Goal: Transaction & Acquisition: Purchase product/service

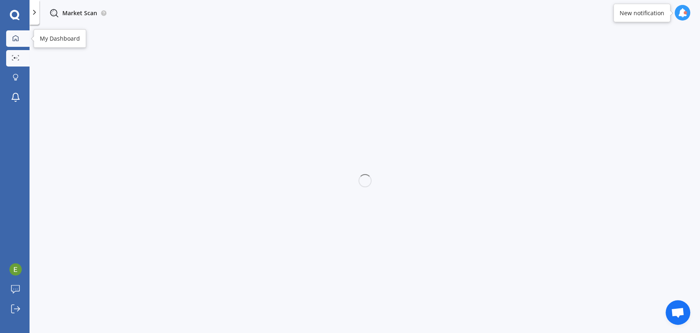
click at [16, 35] on icon at bounding box center [15, 38] width 7 height 7
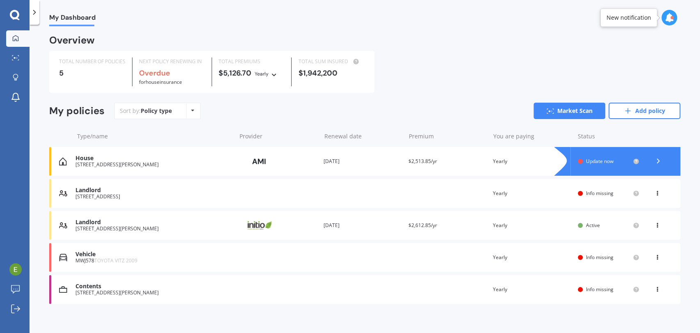
click at [545, 191] on div "You are paying Yearly" at bounding box center [532, 193] width 78 height 8
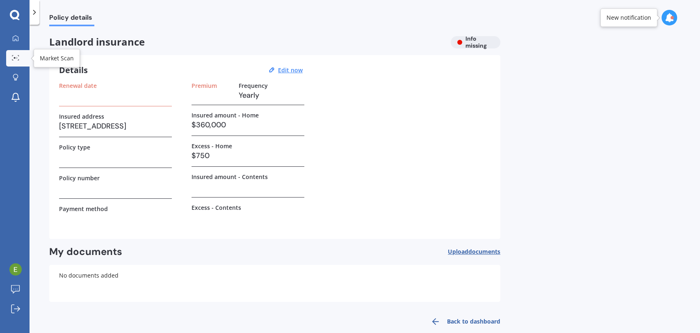
click at [14, 55] on icon at bounding box center [15, 57] width 7 height 5
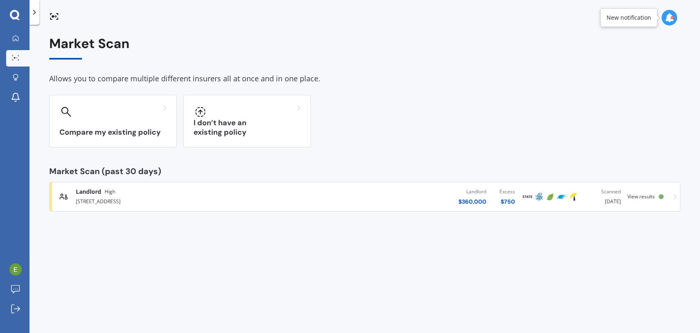
click at [118, 190] on div "Landlord High" at bounding box center [183, 191] width 215 height 8
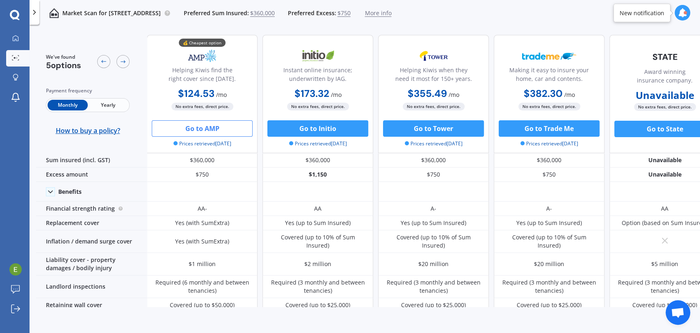
click at [197, 129] on button "Go to AMP" at bounding box center [202, 128] width 101 height 16
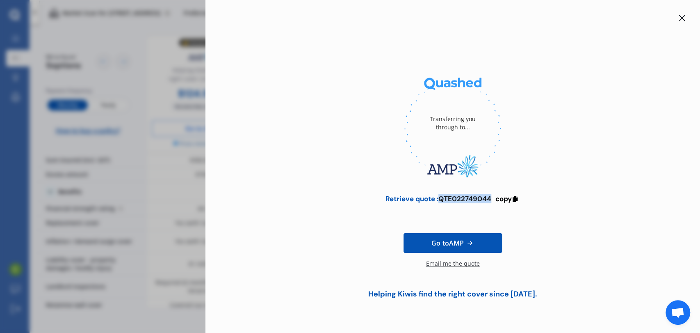
drag, startPoint x: 439, startPoint y: 198, endPoint x: 491, endPoint y: 192, distance: 51.6
click at [491, 192] on div "Transferring you through to... Retrieve quote : QTE022749044 copy Go to AMP Ema…" at bounding box center [453, 190] width 468 height 236
copy div "QTE022749044"
click at [680, 18] on icon at bounding box center [682, 18] width 7 height 7
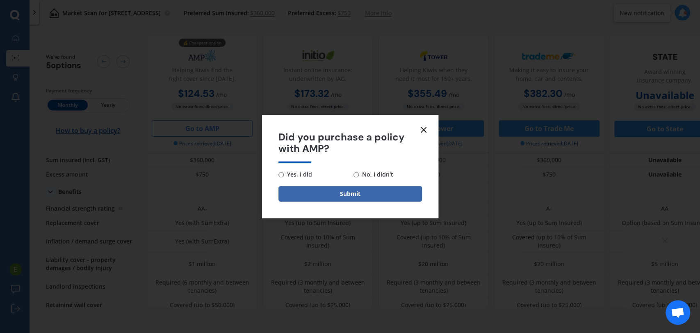
click at [426, 127] on line at bounding box center [423, 129] width 5 height 5
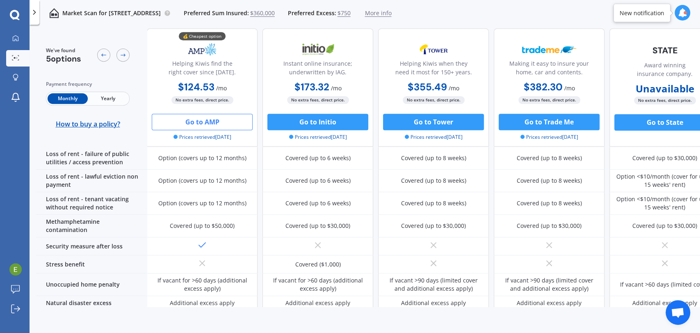
scroll to position [408, 0]
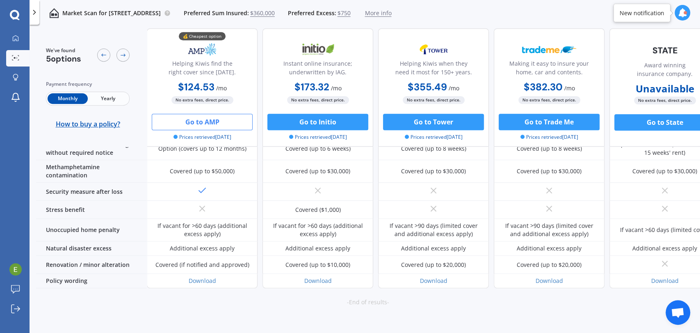
click at [194, 124] on button "Go to AMP" at bounding box center [202, 122] width 101 height 16
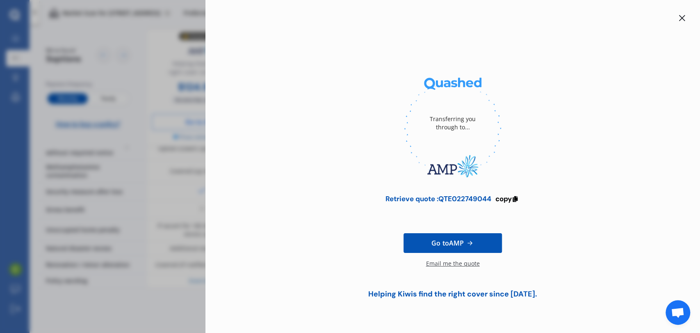
click at [454, 243] on span "Go to AMP" at bounding box center [448, 243] width 32 height 10
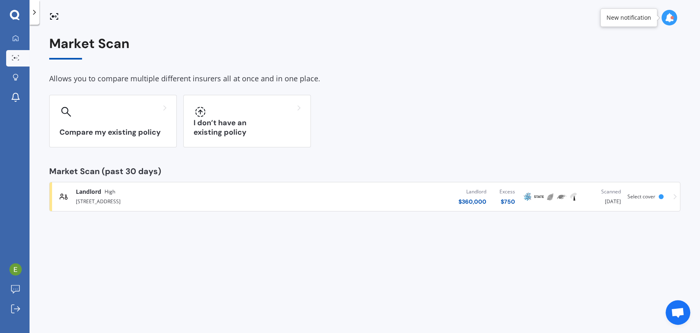
click at [86, 194] on span "Landlord" at bounding box center [88, 191] width 25 height 8
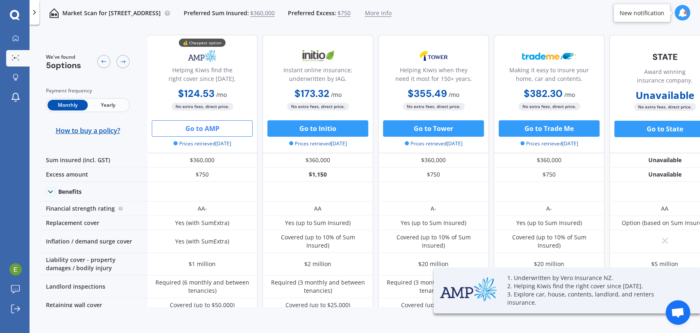
click at [213, 131] on button "Go to AMP" at bounding box center [202, 128] width 101 height 16
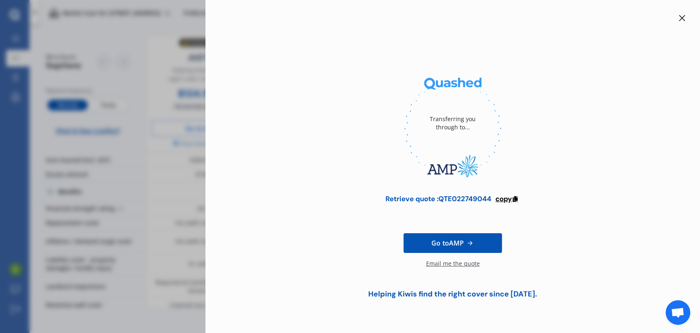
click at [507, 195] on span "copy" at bounding box center [504, 198] width 16 height 9
click at [683, 16] on icon at bounding box center [682, 18] width 6 height 6
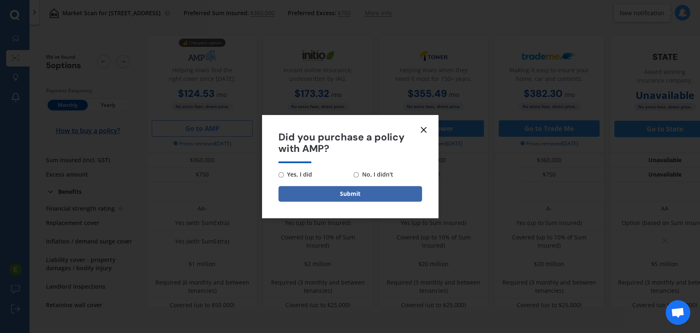
click at [421, 128] on line at bounding box center [423, 129] width 5 height 5
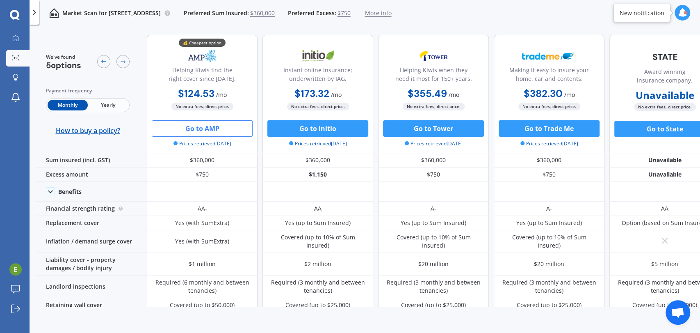
click at [103, 106] on span "Yearly" at bounding box center [108, 105] width 40 height 11
